Goal: Use online tool/utility: Utilize a website feature to perform a specific function

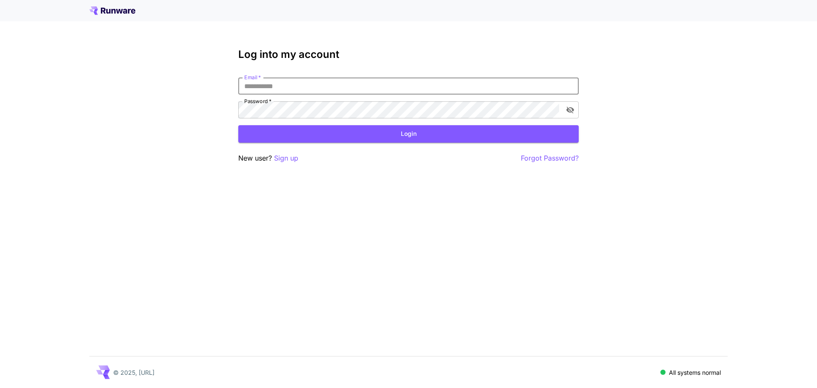
click at [314, 87] on input "Email   *" at bounding box center [408, 85] width 341 height 17
type input "**********"
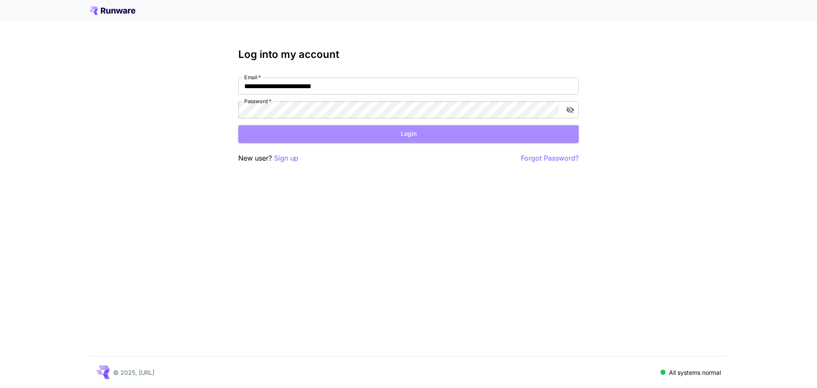
click at [427, 136] on button "Login" at bounding box center [408, 133] width 341 height 17
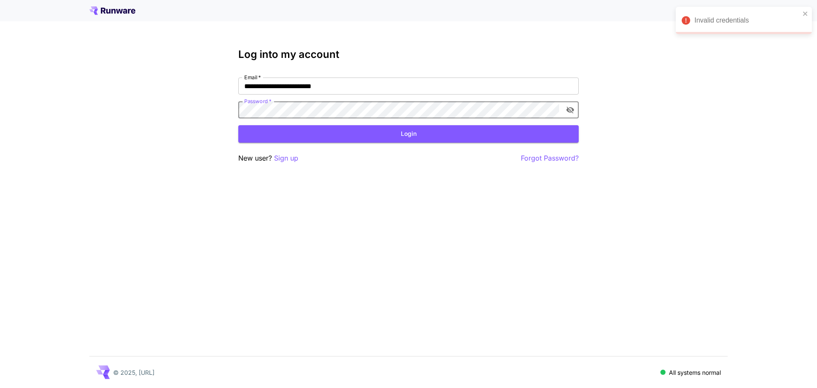
click at [169, 114] on div "**********" at bounding box center [408, 194] width 817 height 388
click at [567, 111] on icon "toggle password visibility" at bounding box center [570, 110] width 9 height 9
click at [416, 136] on button "Login" at bounding box center [408, 133] width 341 height 17
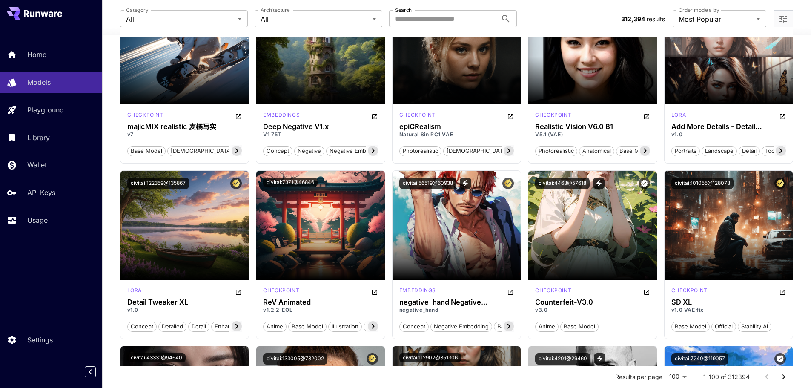
scroll to position [979, 0]
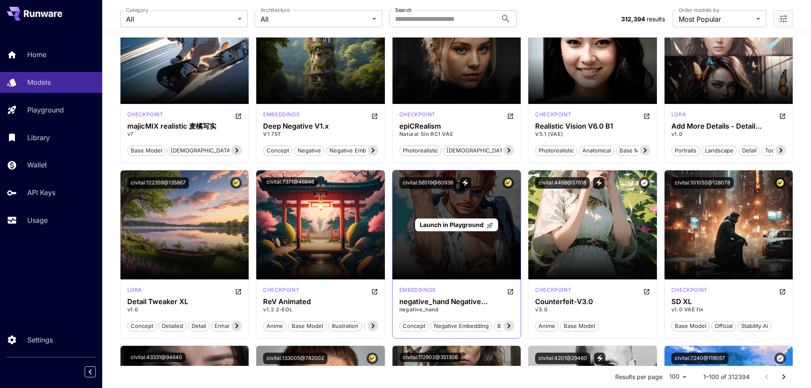
click at [438, 203] on div "Launch in Playground" at bounding box center [456, 224] width 129 height 109
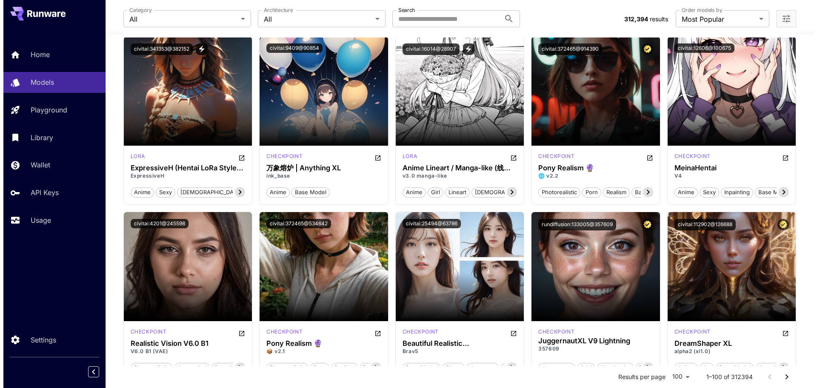
scroll to position [2001, 0]
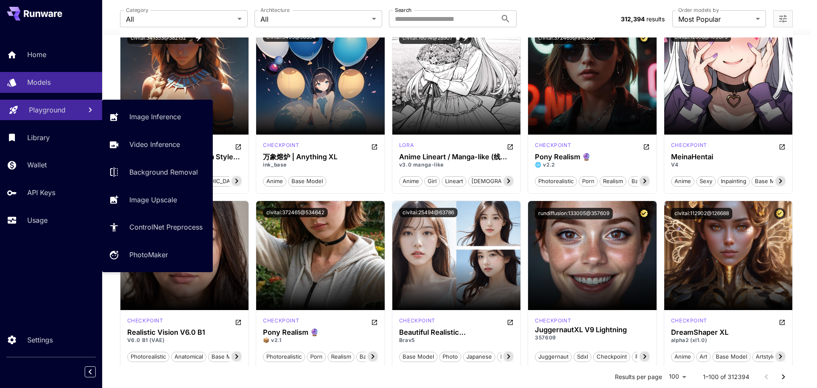
click at [52, 118] on link "Playground" at bounding box center [51, 110] width 102 height 21
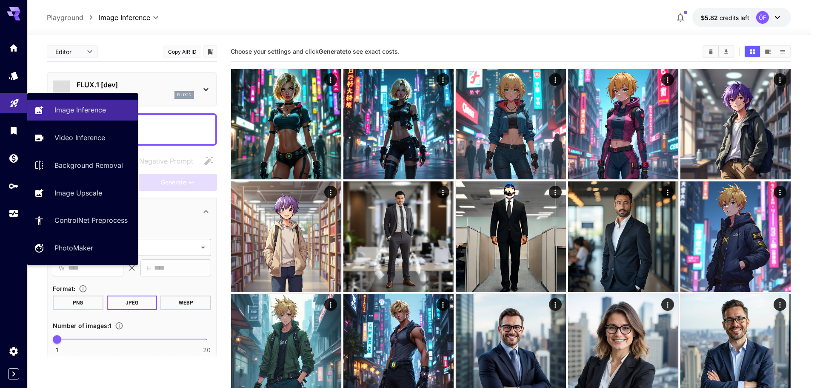
type input "**********"
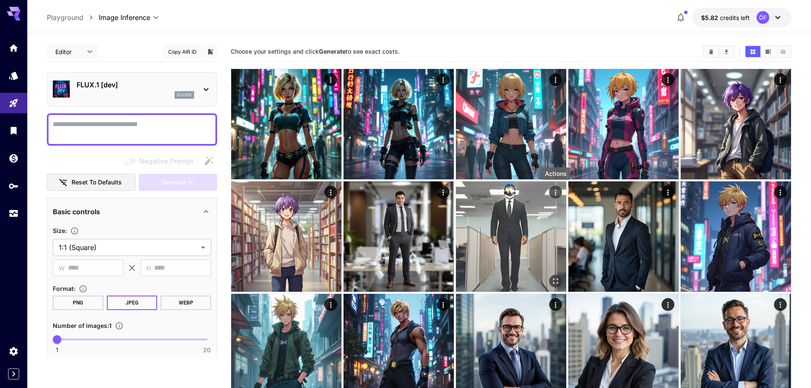
click at [554, 192] on icon "Actions" at bounding box center [555, 192] width 9 height 9
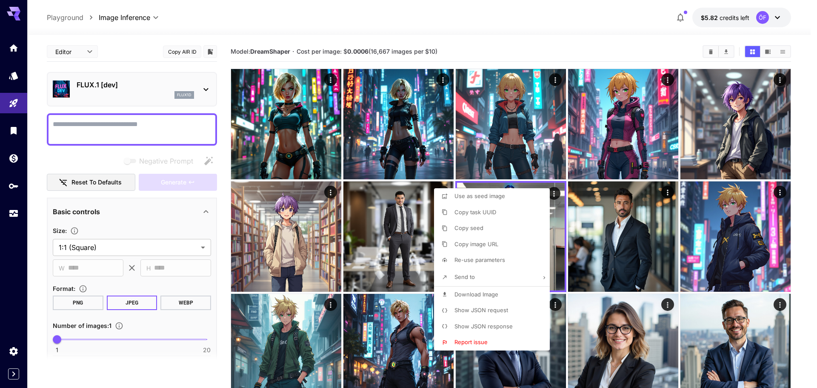
click at [561, 193] on div at bounding box center [408, 194] width 817 height 388
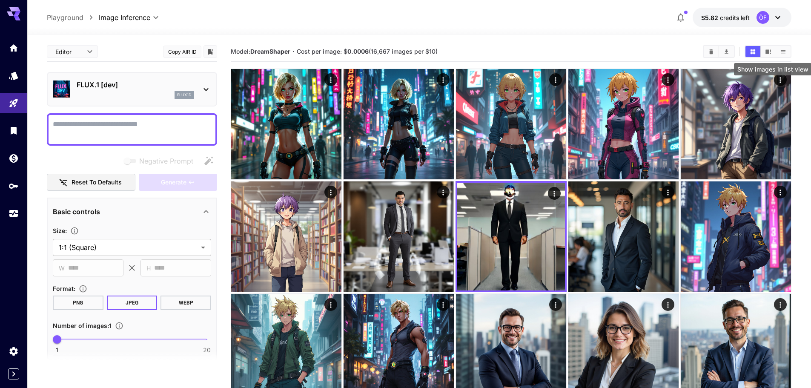
click at [783, 50] on icon "Show images in list view" at bounding box center [783, 52] width 6 height 6
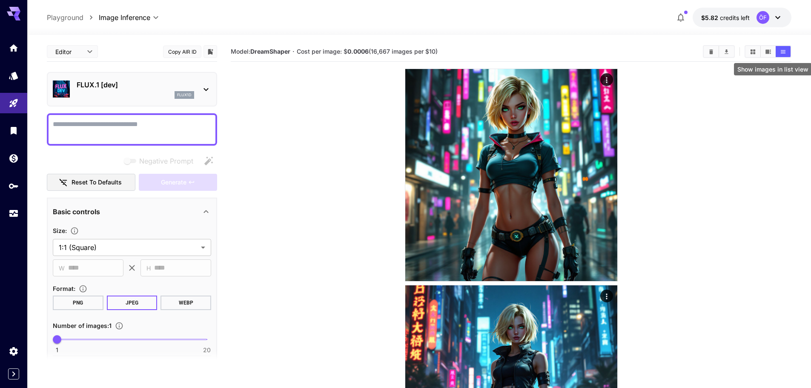
click at [783, 50] on icon "Show images in list view" at bounding box center [783, 52] width 6 height 6
click at [766, 50] on icon "Show images in video view" at bounding box center [768, 51] width 6 height 4
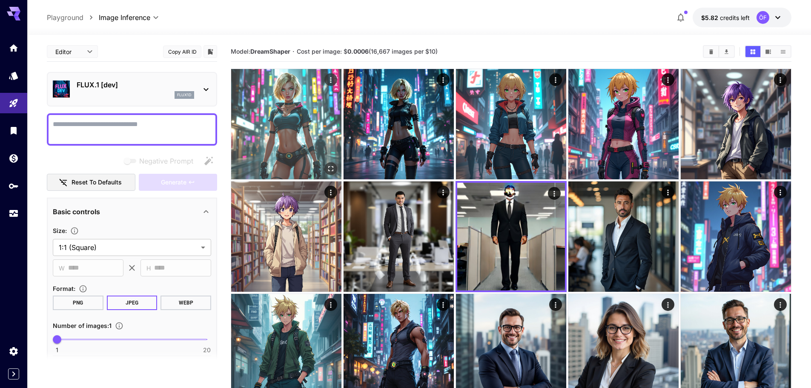
click at [282, 118] on img at bounding box center [286, 124] width 110 height 110
